Goal: Task Accomplishment & Management: Complete application form

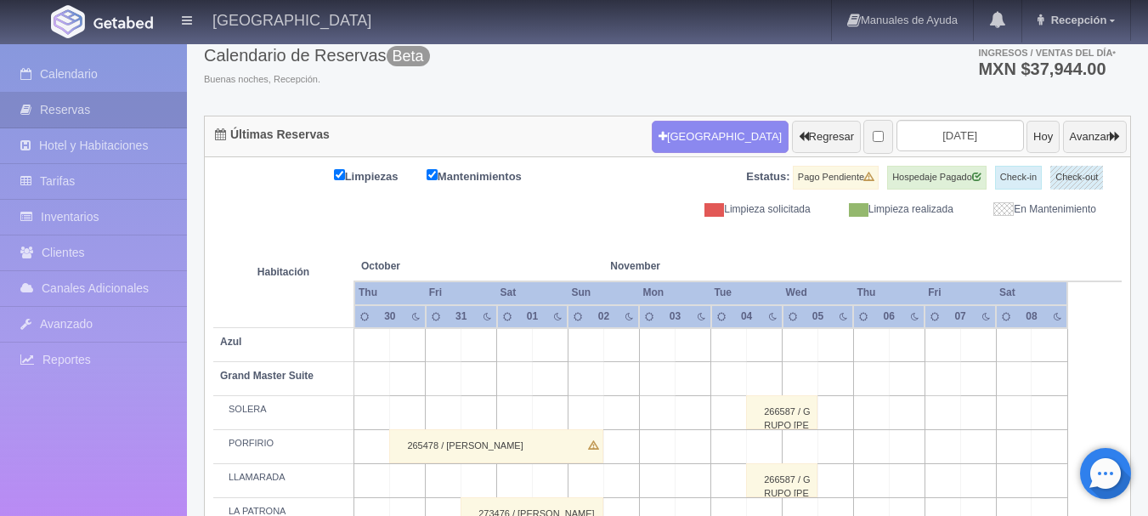
scroll to position [101, 0]
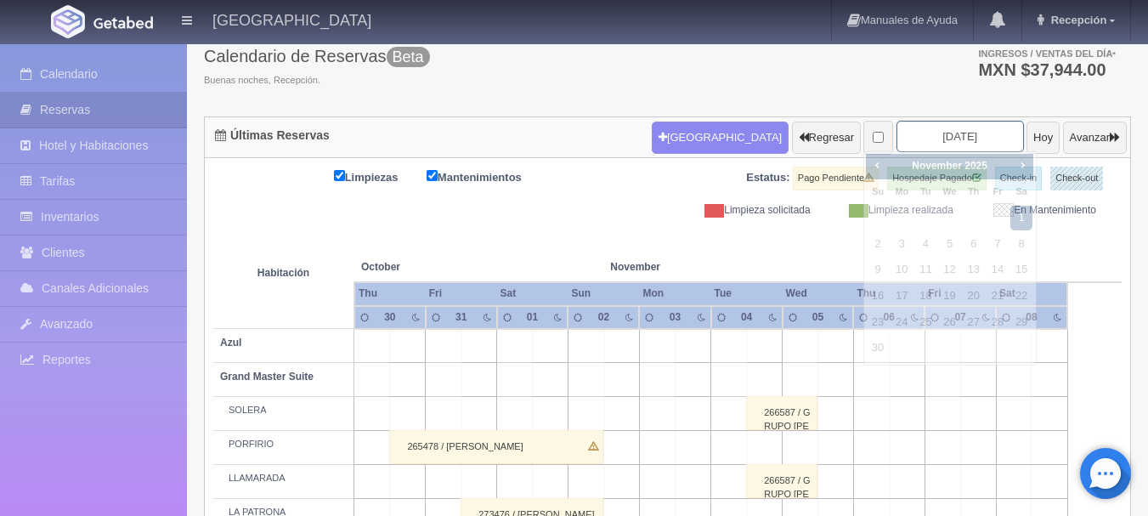
click at [922, 149] on input "2025-11-01" at bounding box center [959, 136] width 127 height 31
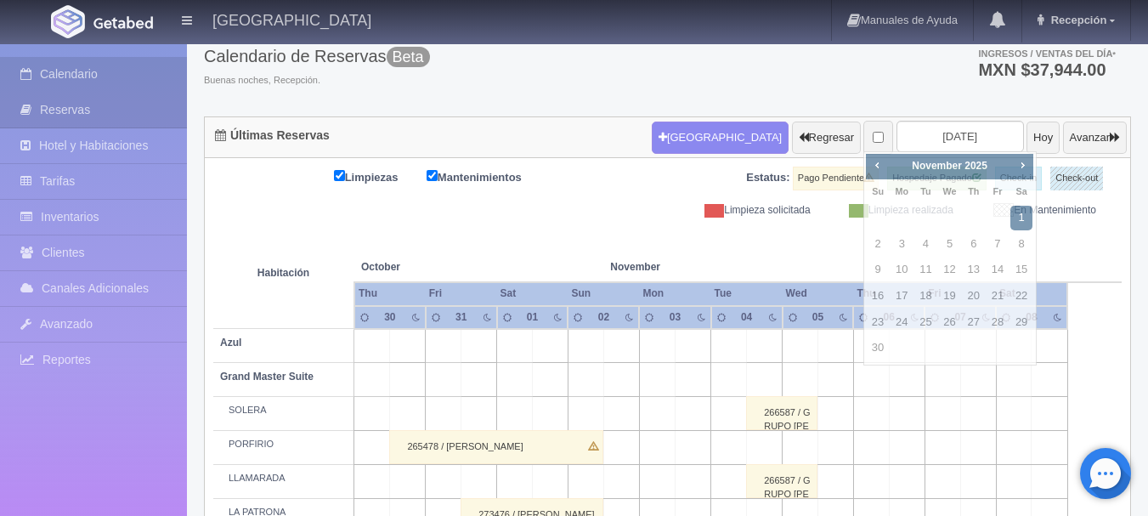
click at [143, 64] on link "Calendario" at bounding box center [93, 74] width 187 height 35
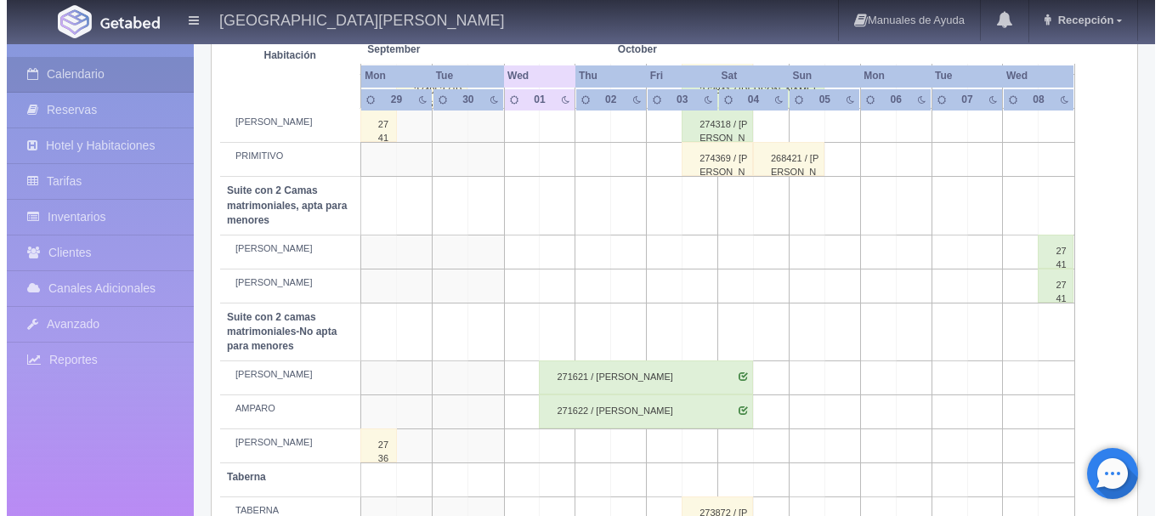
scroll to position [771, 0]
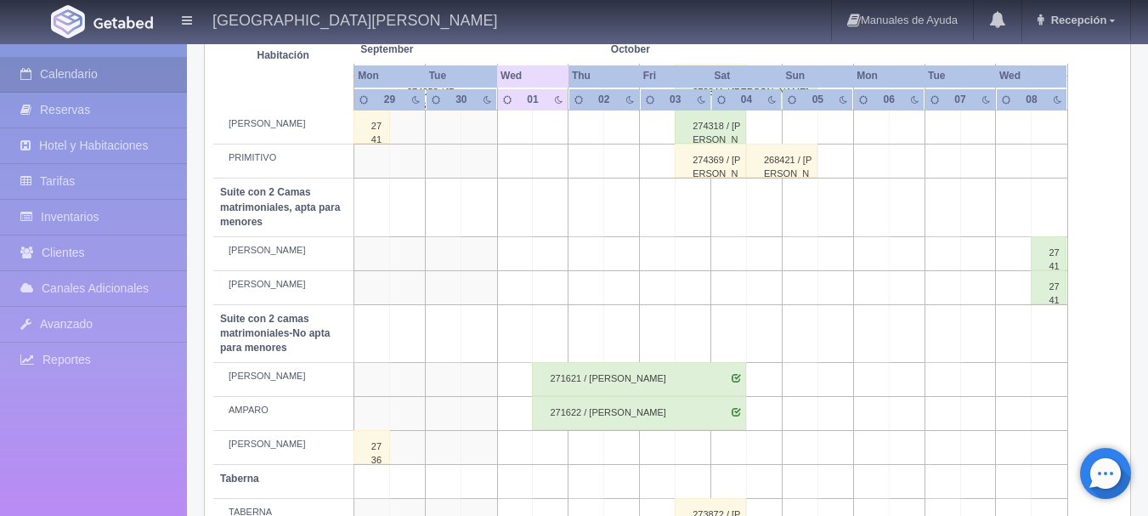
click at [771, 252] on td at bounding box center [764, 253] width 36 height 34
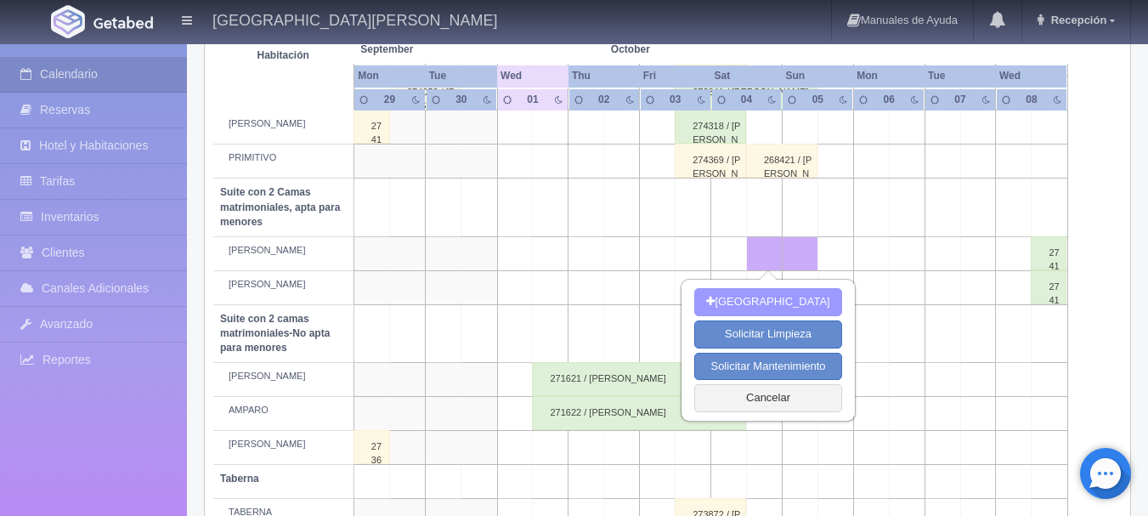
click at [752, 302] on button "[GEOGRAPHIC_DATA]" at bounding box center [767, 302] width 147 height 28
type input "[DATE]"
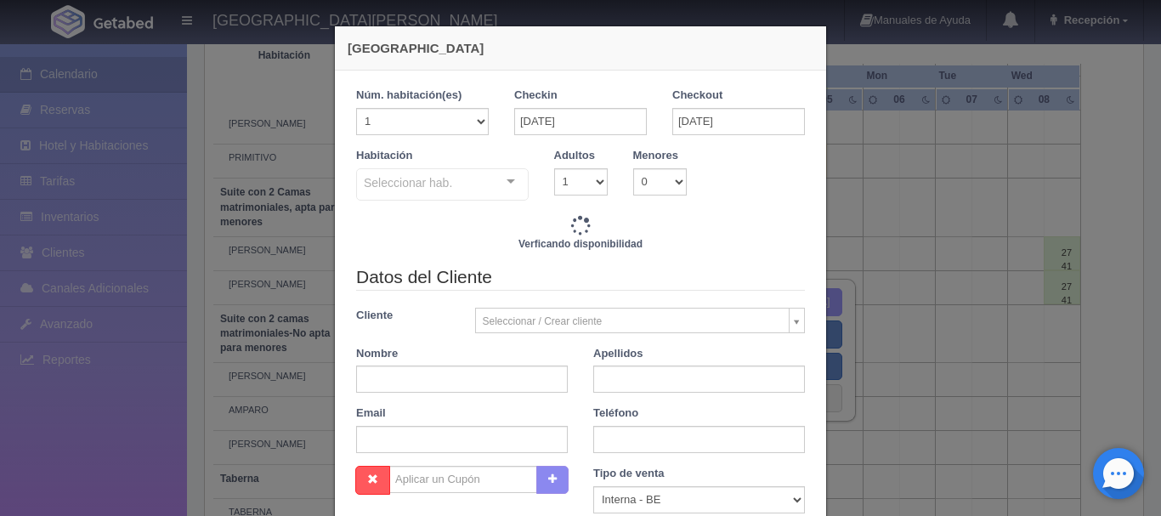
checkbox input "false"
type input "3808.00"
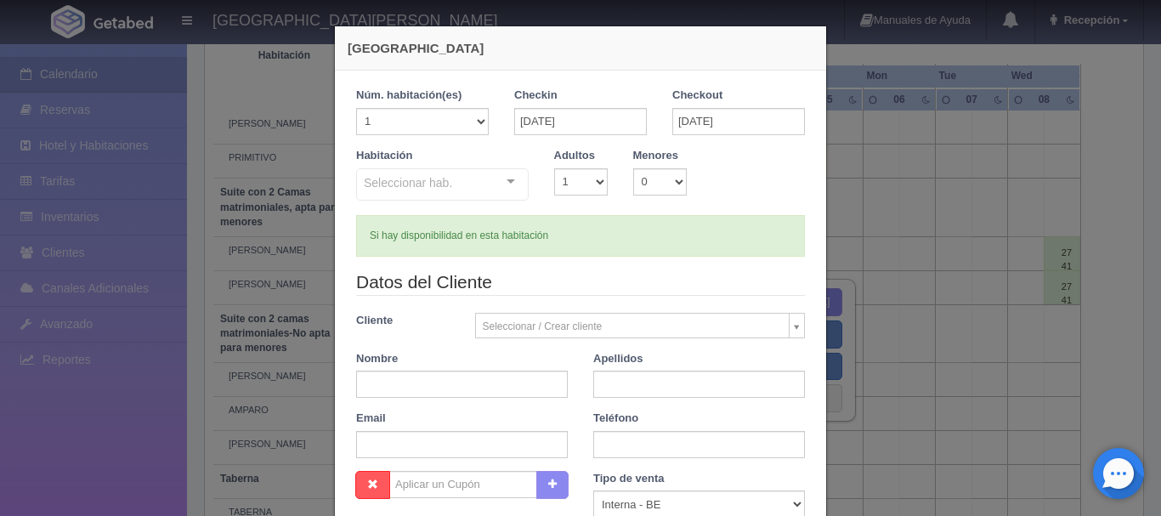
checkbox input "false"
click at [506, 184] on div "Seleccionar hab. Suite con 2 camas matrimoniales-No apta para menores Suite con…" at bounding box center [442, 185] width 172 height 34
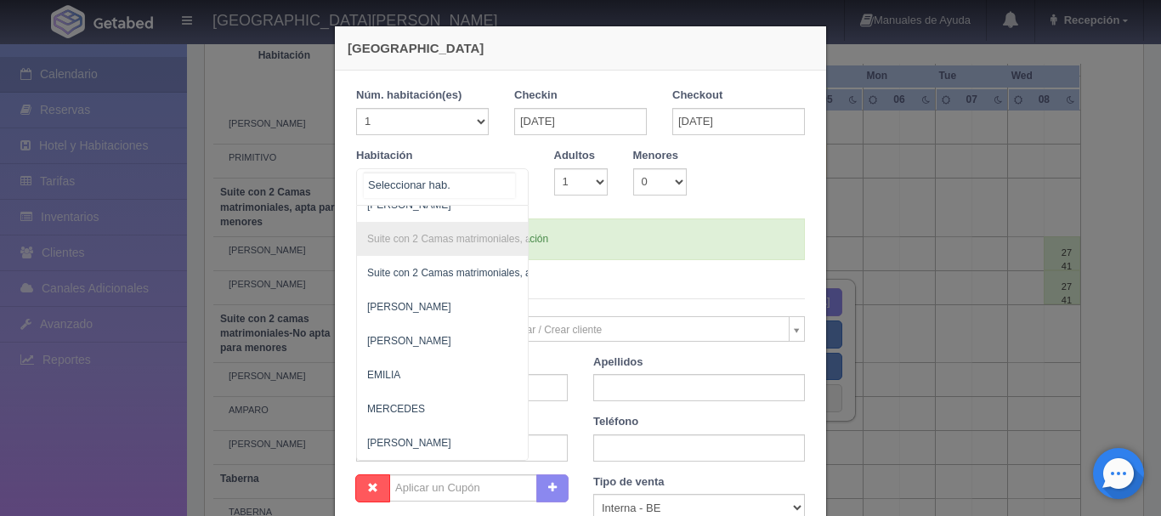
scroll to position [1218, 0]
click at [479, 324] on span "[PERSON_NAME]" at bounding box center [525, 341] width 336 height 34
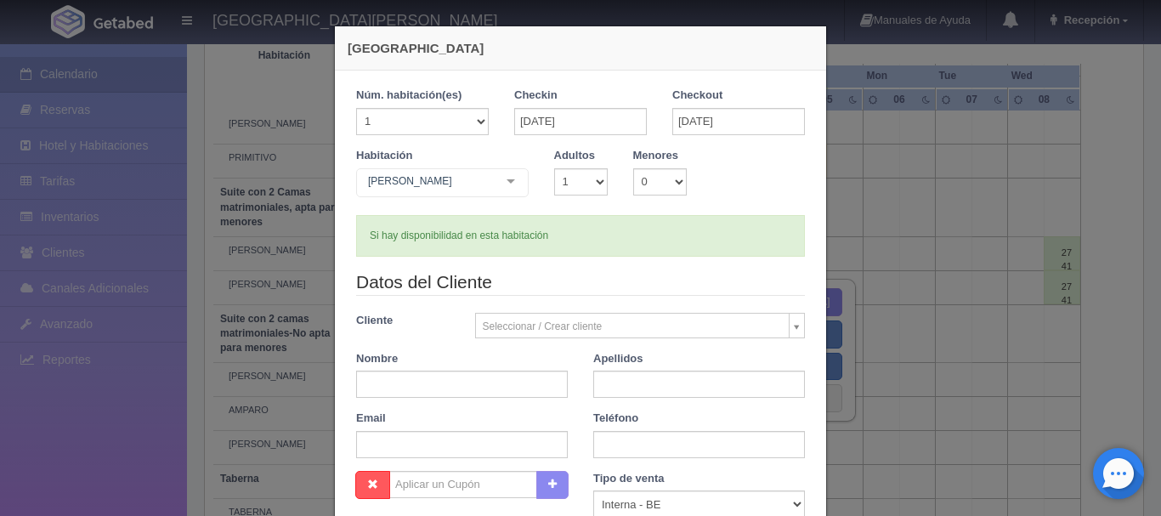
checkbox input "false"
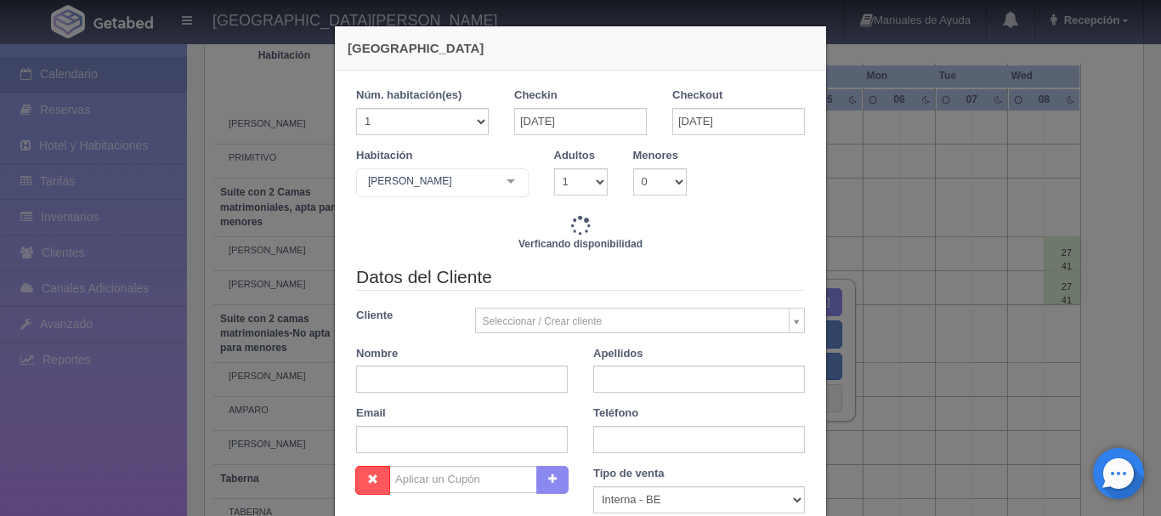
type input "3808.00"
checkbox input "false"
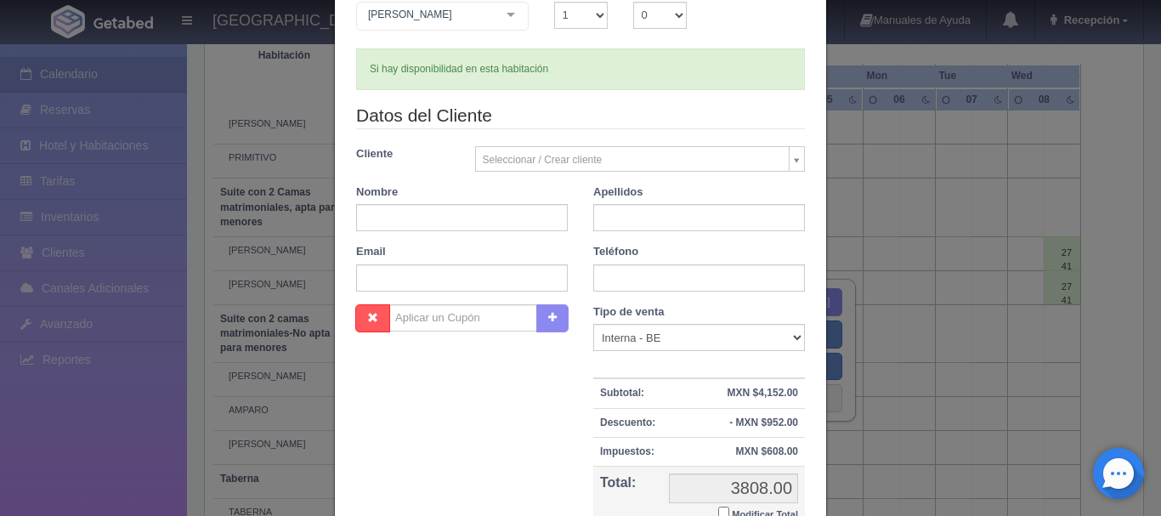
scroll to position [348, 0]
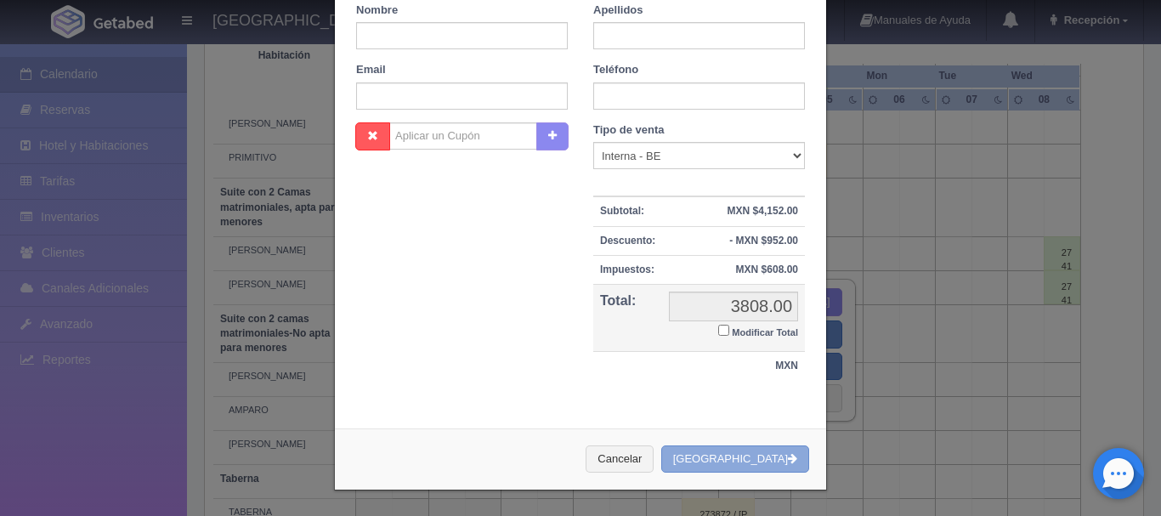
click at [736, 469] on button "[GEOGRAPHIC_DATA]" at bounding box center [735, 459] width 148 height 28
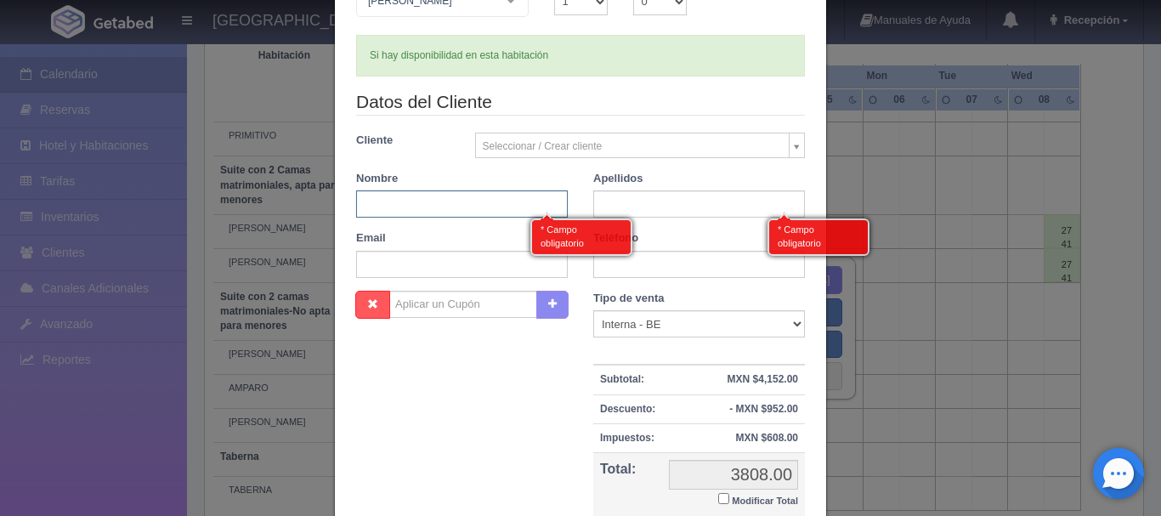
scroll to position [179, 0]
type input "MB"
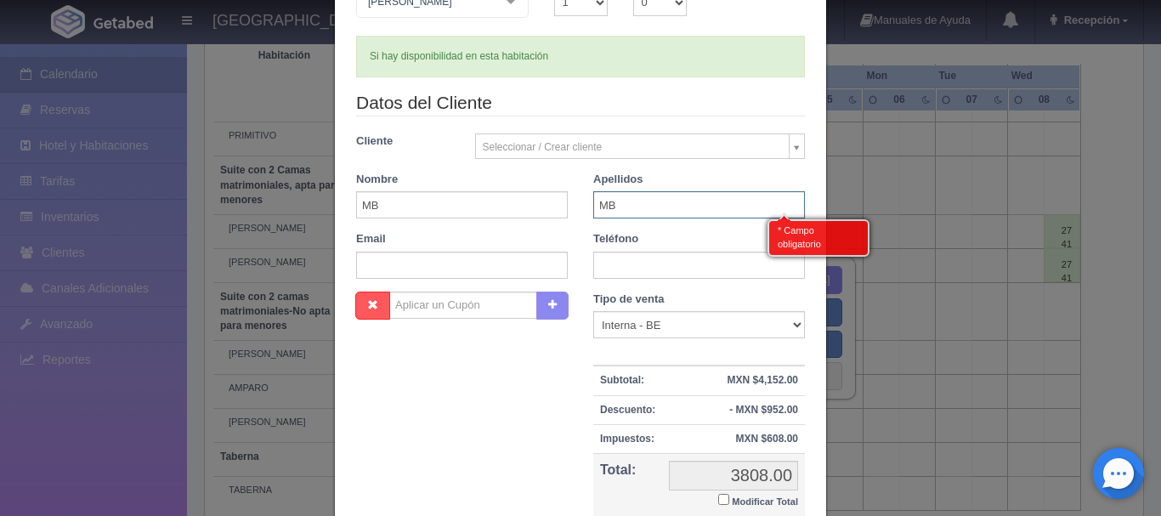
scroll to position [348, 0]
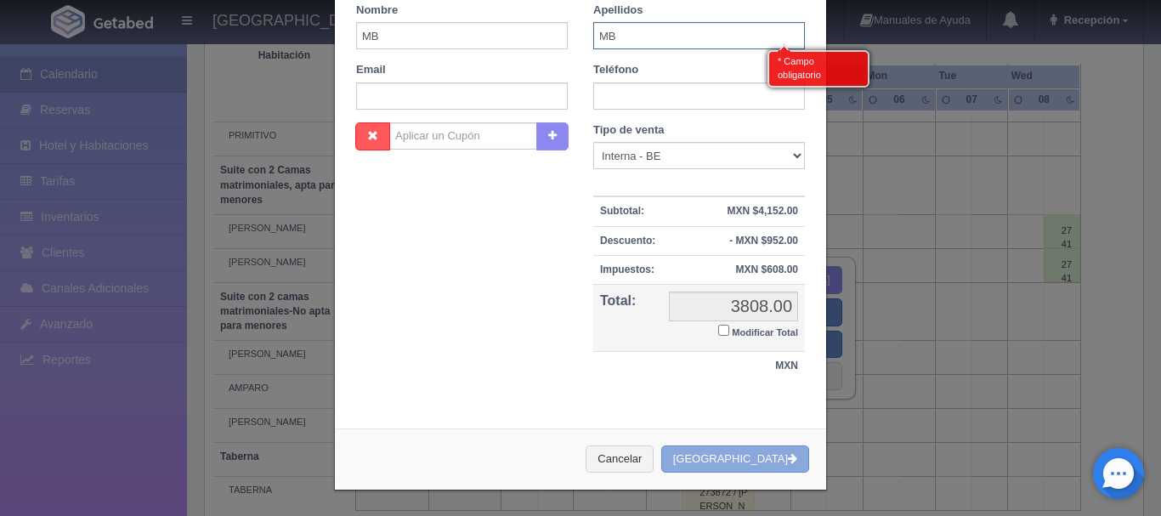
type input "MB"
click at [777, 468] on button "[GEOGRAPHIC_DATA]" at bounding box center [735, 459] width 148 height 28
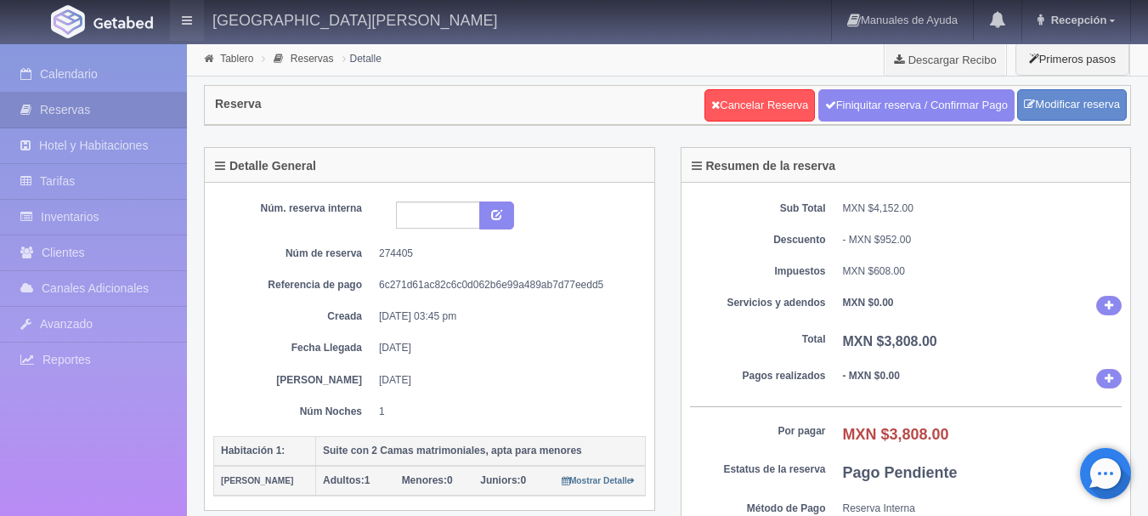
click at [183, 59] on link "Calendario" at bounding box center [93, 74] width 187 height 35
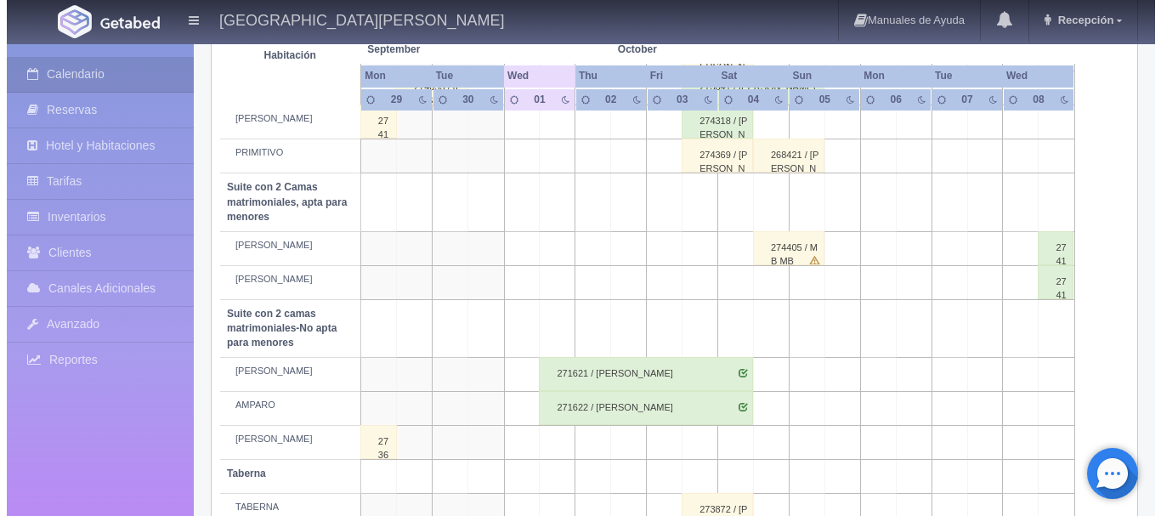
scroll to position [823, 0]
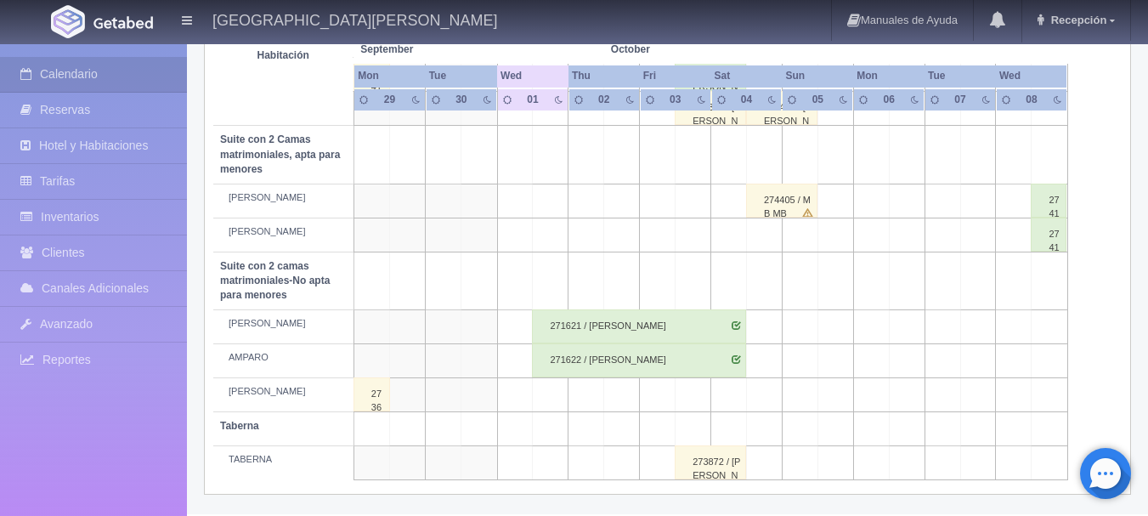
click at [777, 241] on td at bounding box center [764, 235] width 36 height 34
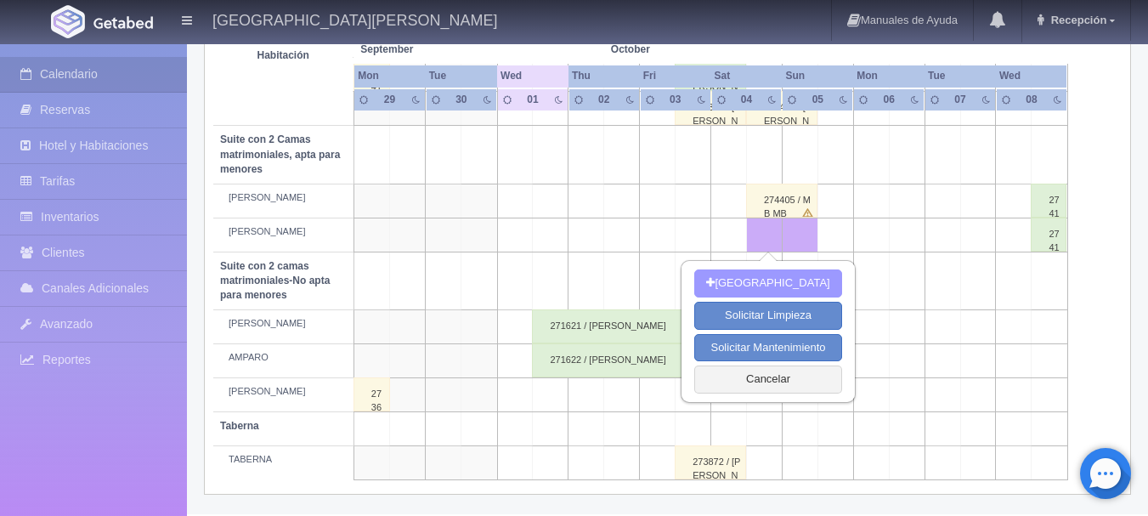
click at [764, 286] on button "[GEOGRAPHIC_DATA]" at bounding box center [767, 283] width 147 height 28
type input "[DATE]"
type input "05-10-2025"
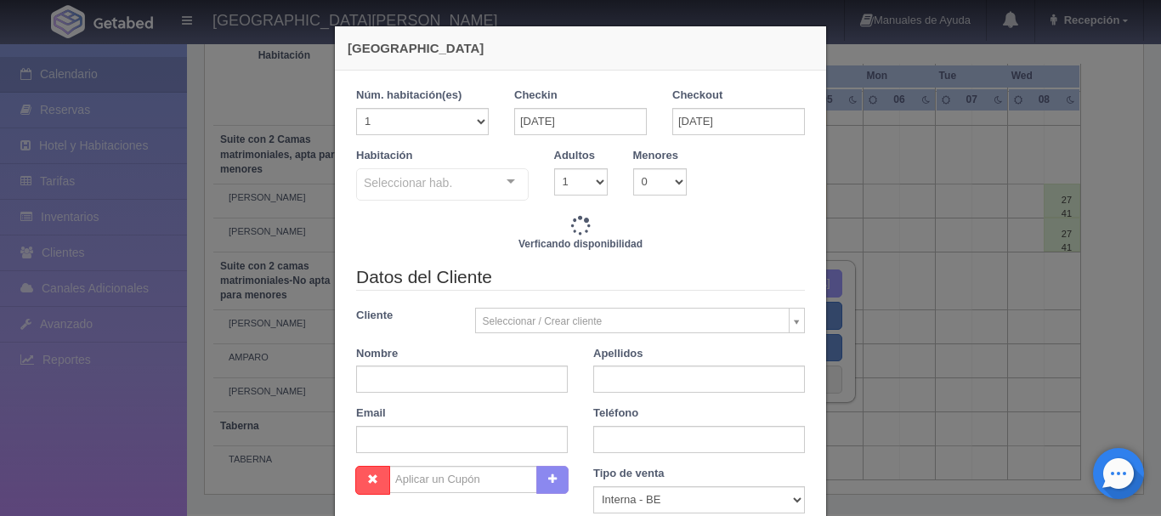
checkbox input "false"
type input "3808.00"
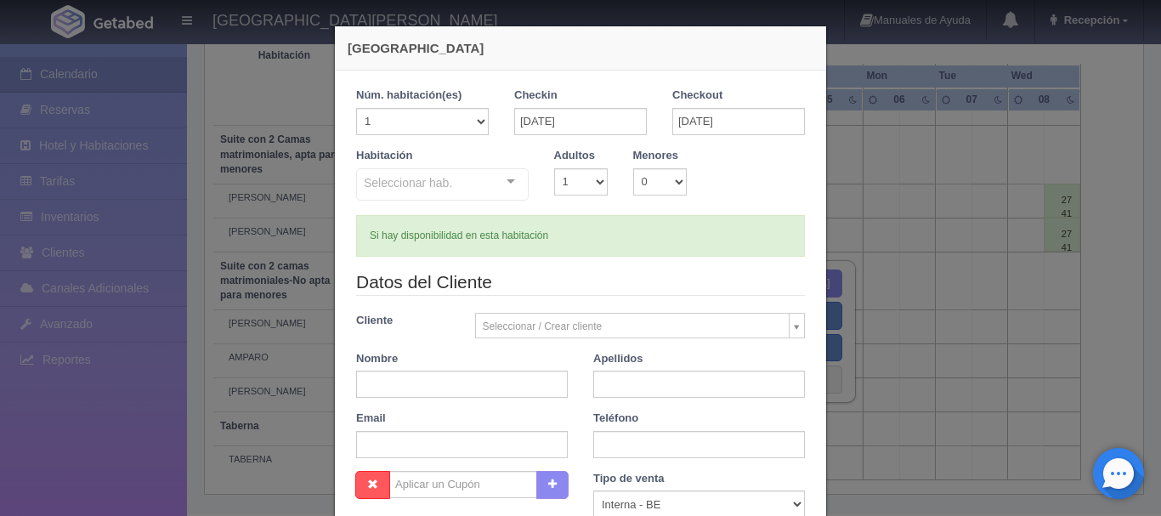
checkbox input "false"
click at [425, 382] on input "text" at bounding box center [462, 383] width 212 height 27
type input "EMOSA"
click at [500, 196] on div "Seleccionar hab. Suite con 2 camas matrimoniales-No apta para menores Suite con…" at bounding box center [442, 185] width 172 height 34
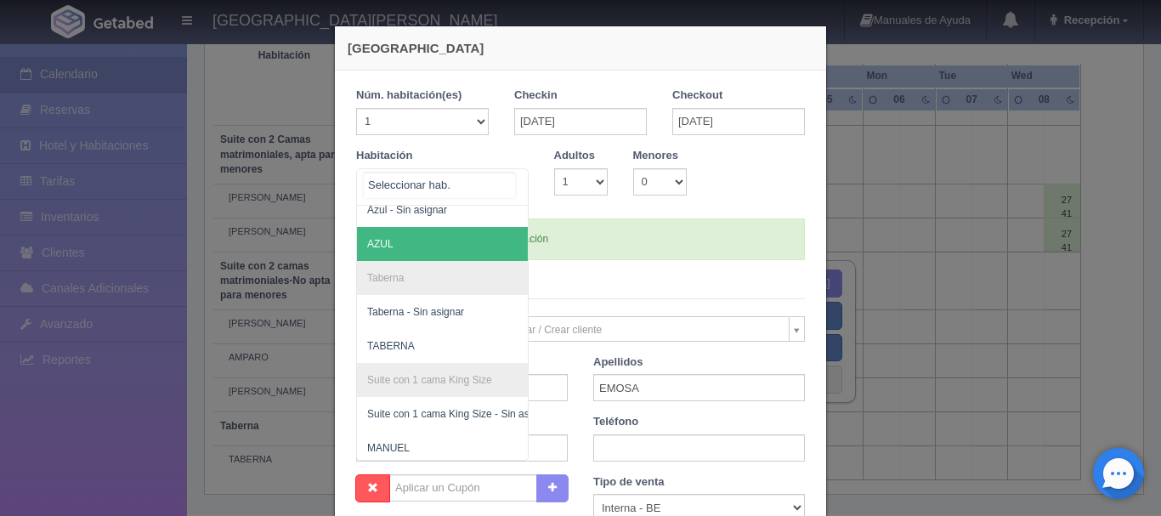
scroll to position [1186, 0]
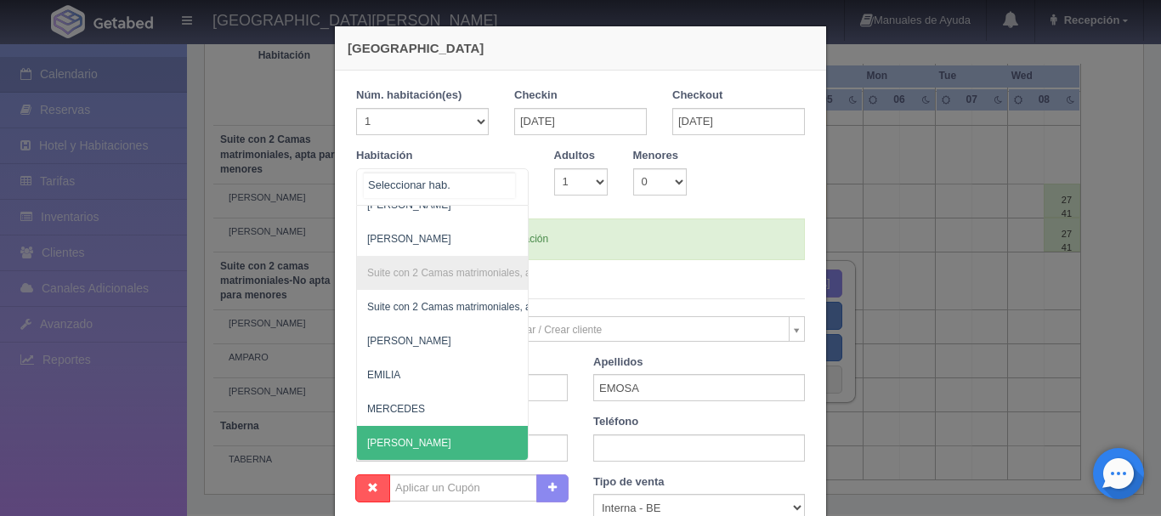
click at [410, 426] on span "[PERSON_NAME]" at bounding box center [525, 443] width 336 height 34
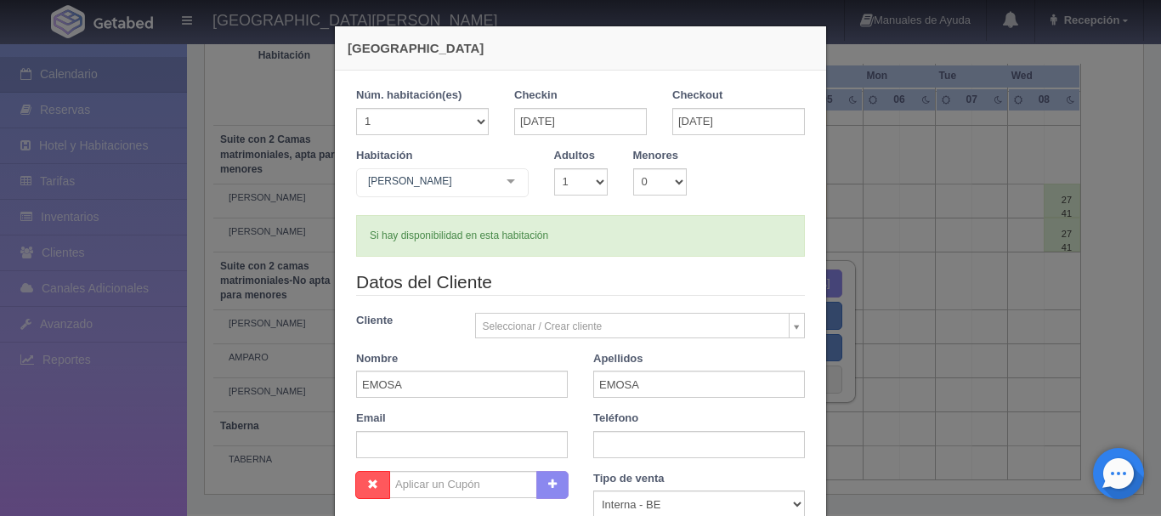
checkbox input "false"
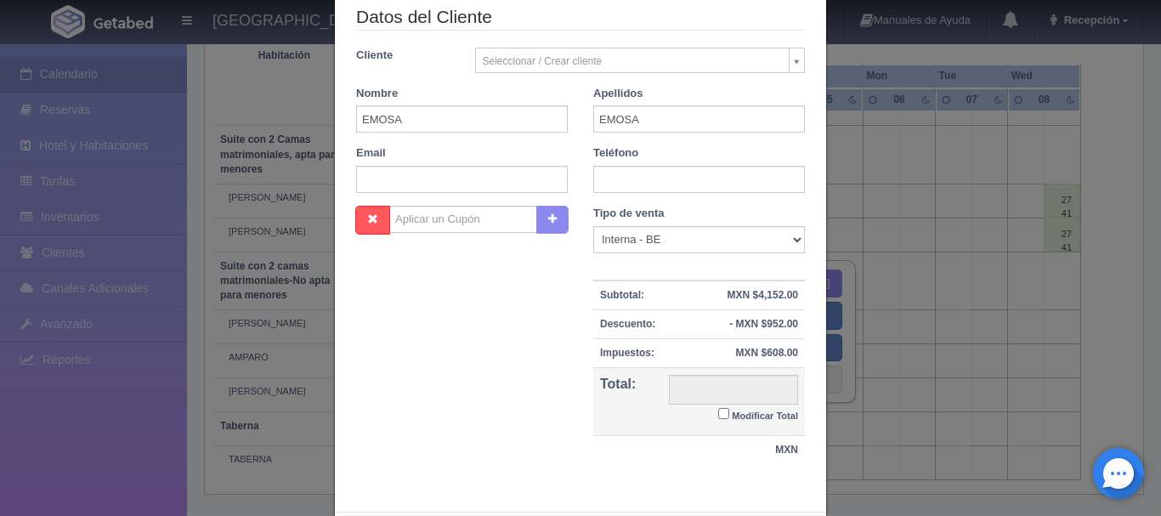
scroll to position [343, 0]
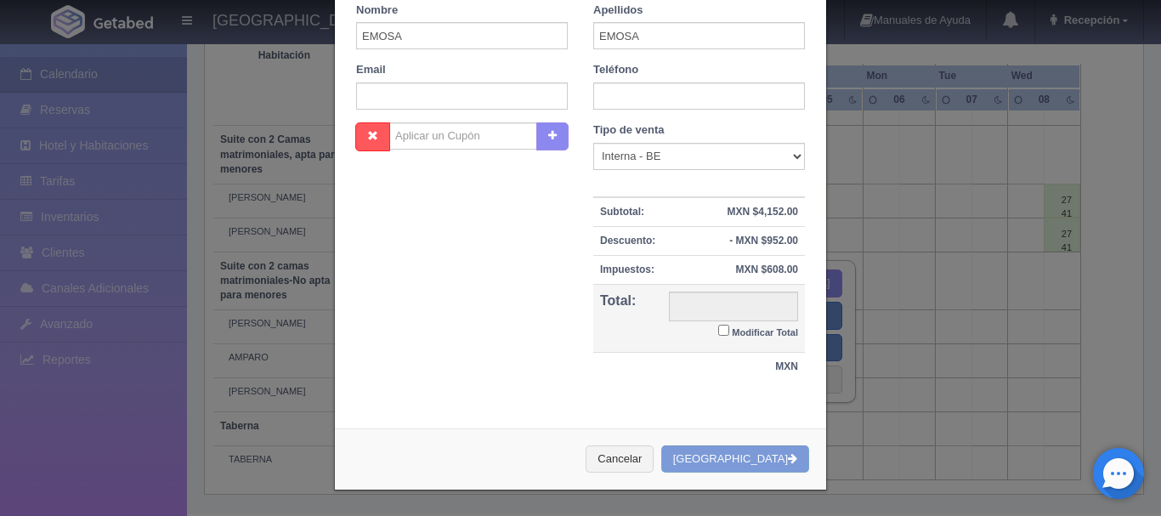
type input "3808.00"
checkbox input "false"
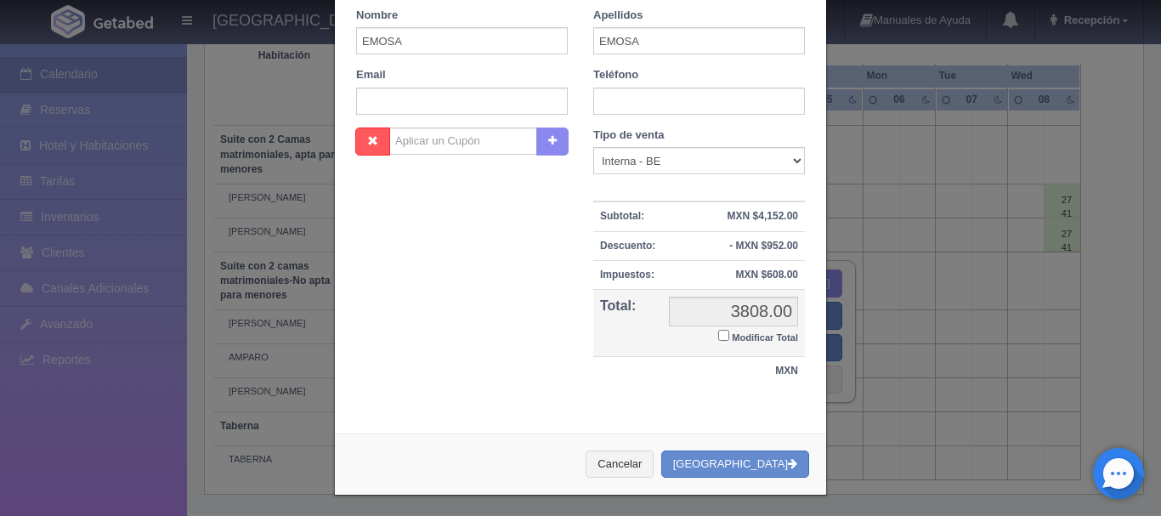
scroll to position [348, 0]
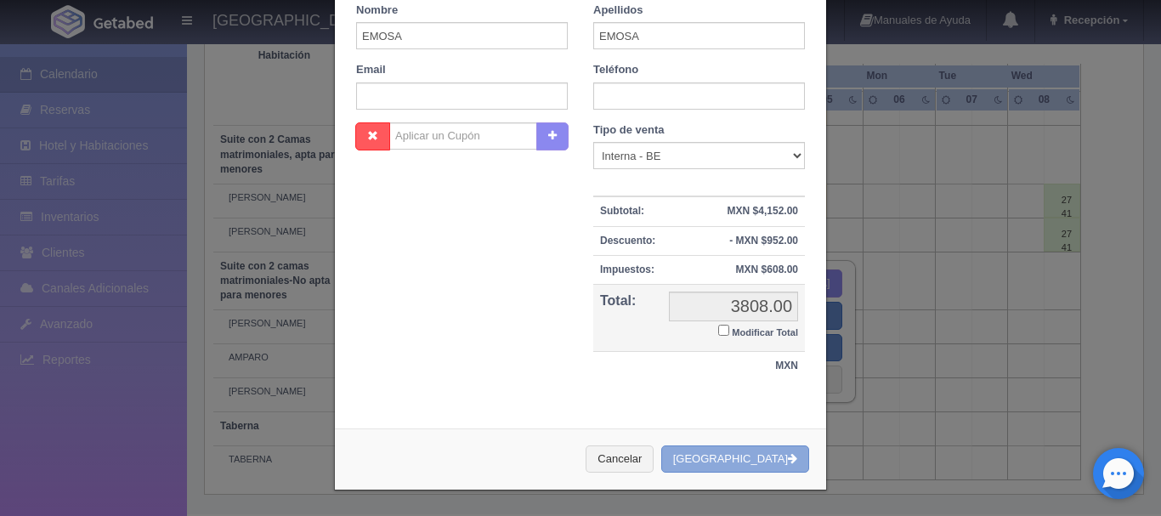
click at [721, 455] on button "[GEOGRAPHIC_DATA]" at bounding box center [735, 459] width 148 height 28
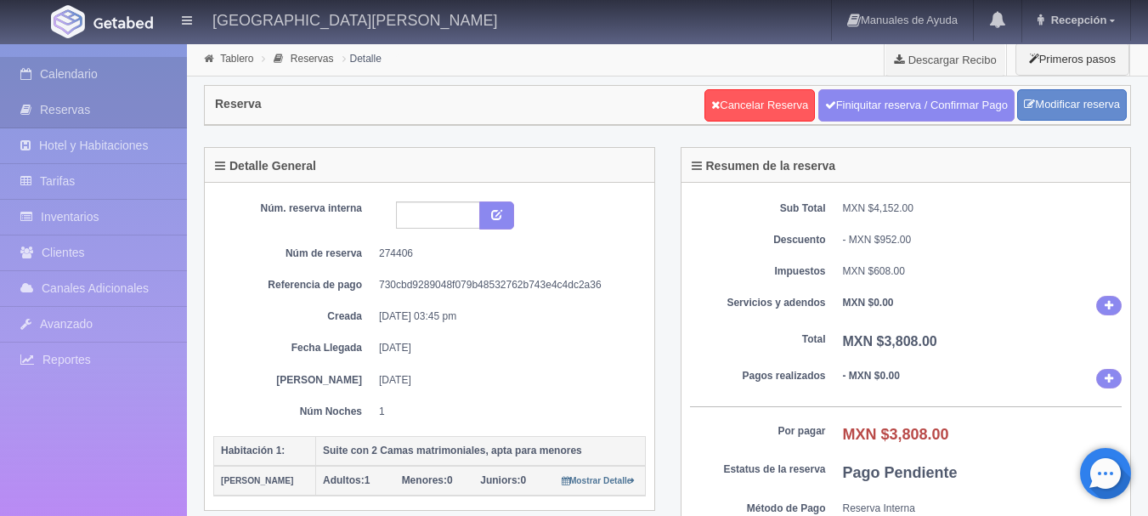
click at [147, 74] on link "Calendario" at bounding box center [93, 74] width 187 height 35
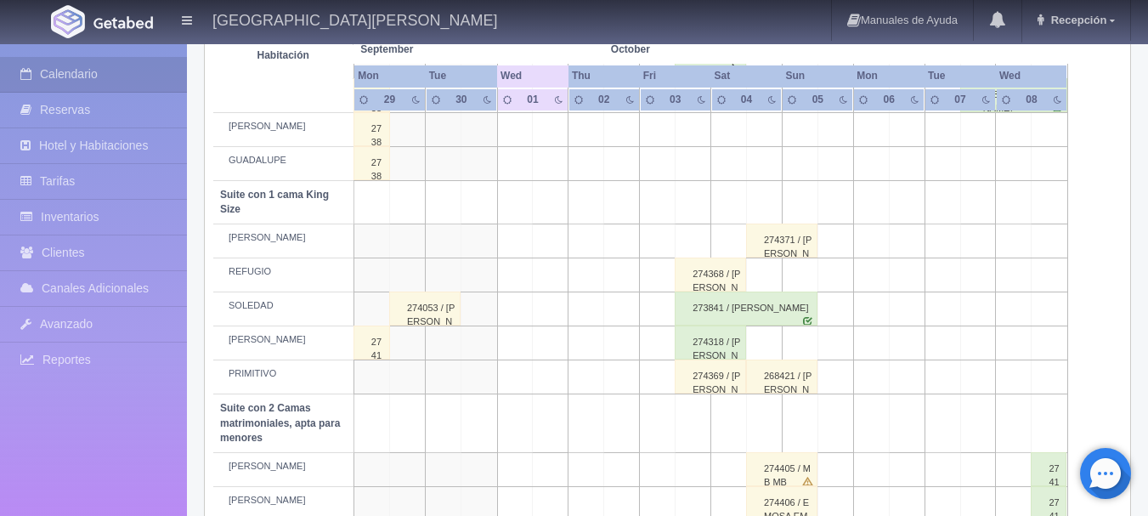
scroll to position [823, 0]
